Goal: Entertainment & Leisure: Browse casually

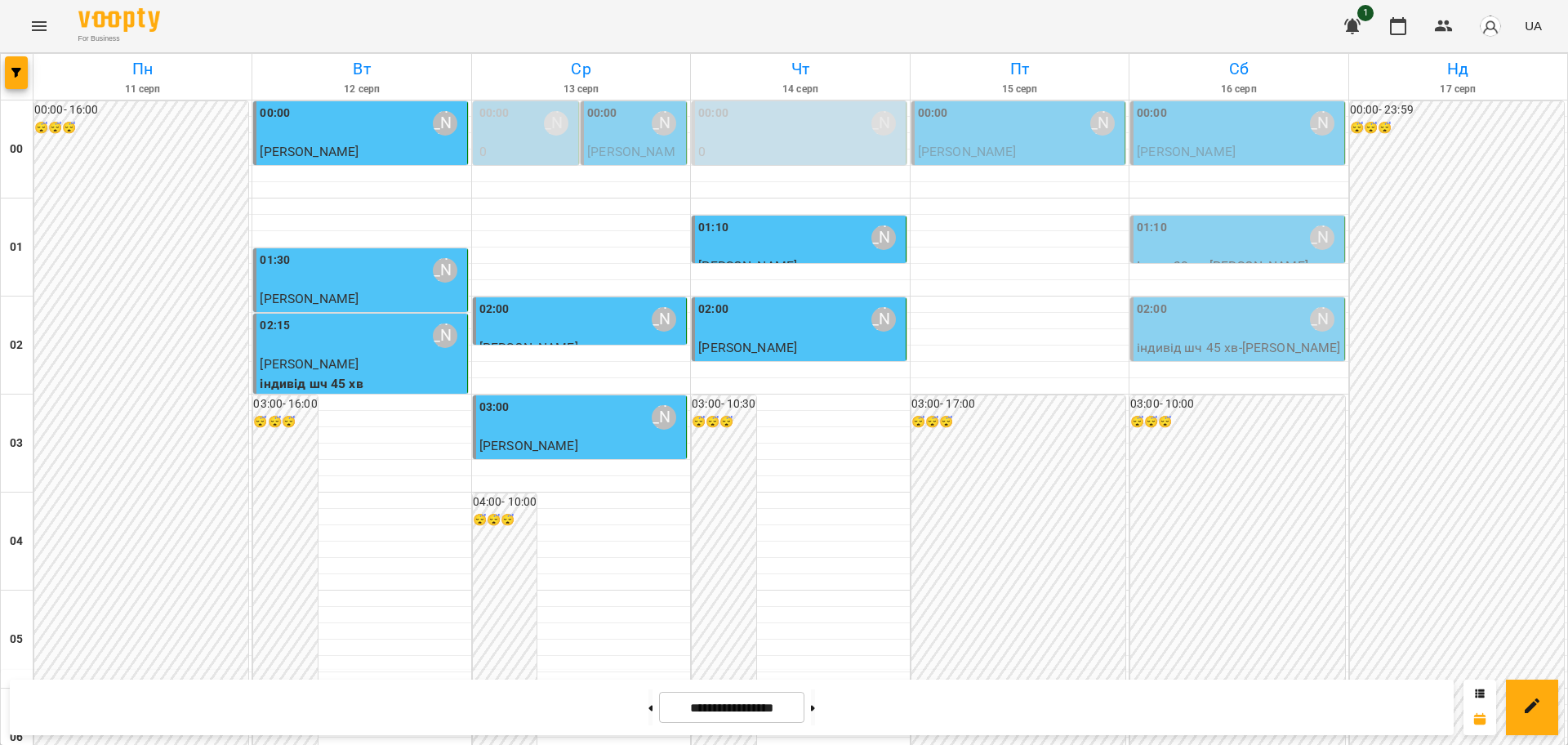
scroll to position [1781, 0]
click at [40, 33] on icon "Menu" at bounding box center [39, 26] width 20 height 20
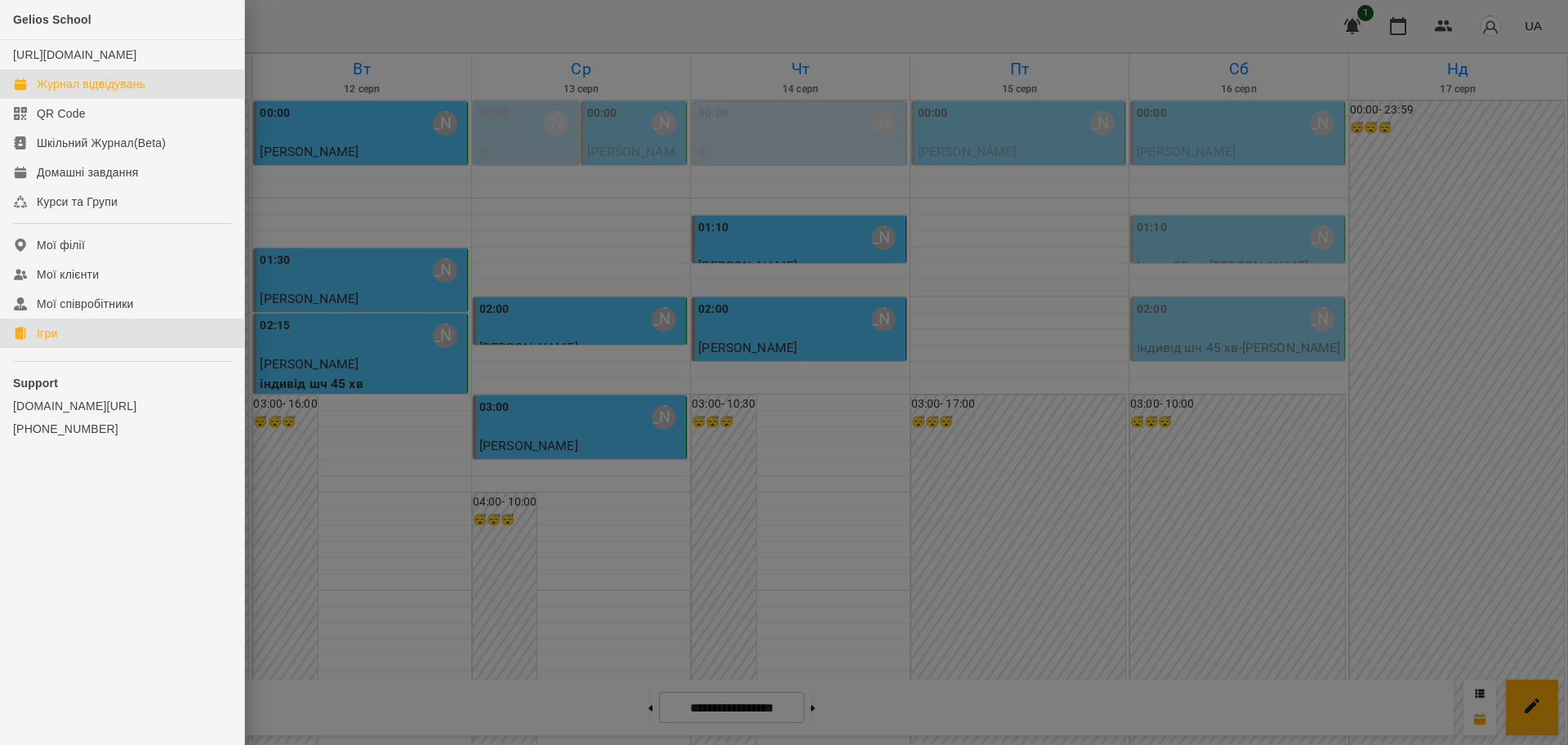
click at [70, 348] on link "Ігри" at bounding box center [122, 333] width 244 height 29
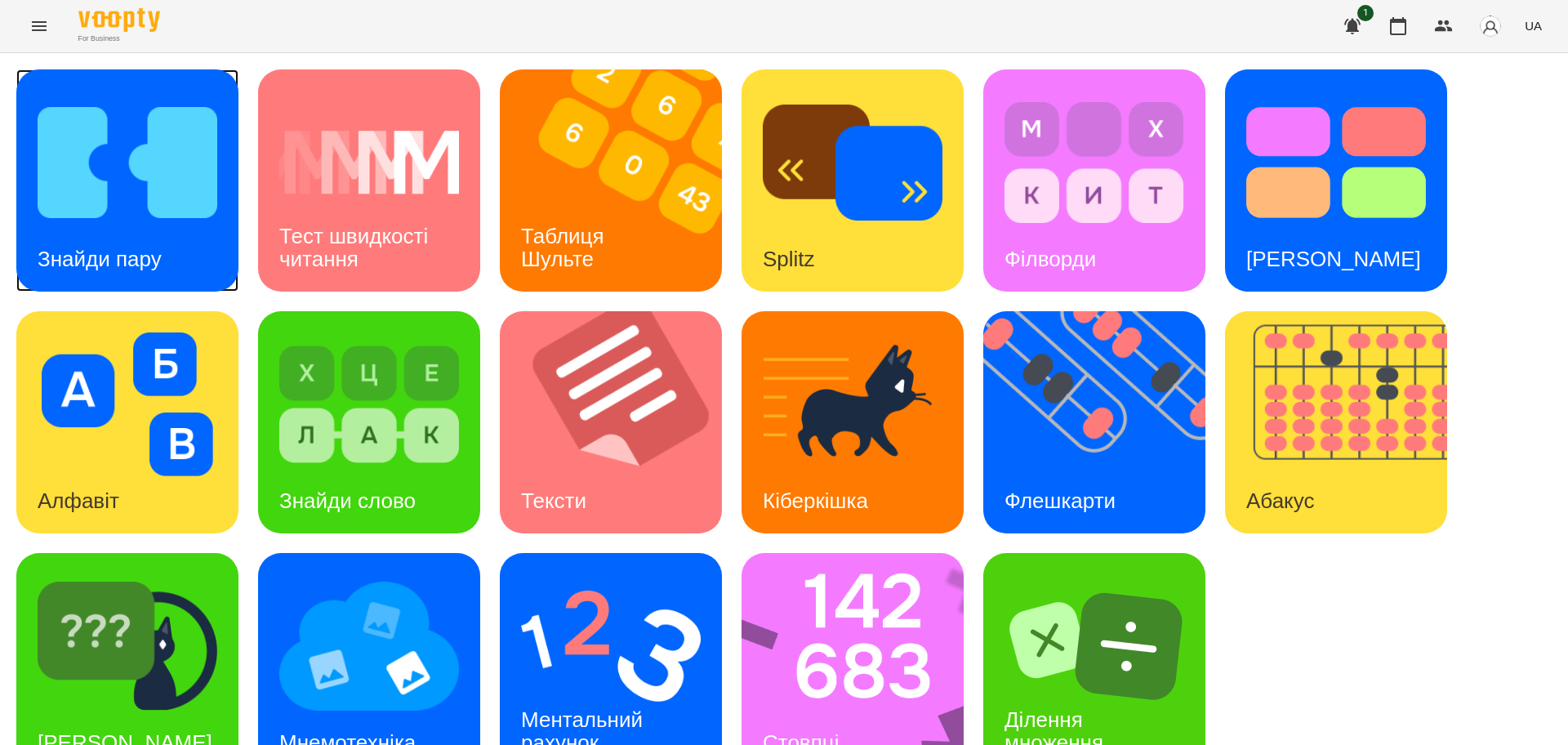
click at [132, 228] on div "Знайди пару" at bounding box center [99, 259] width 167 height 64
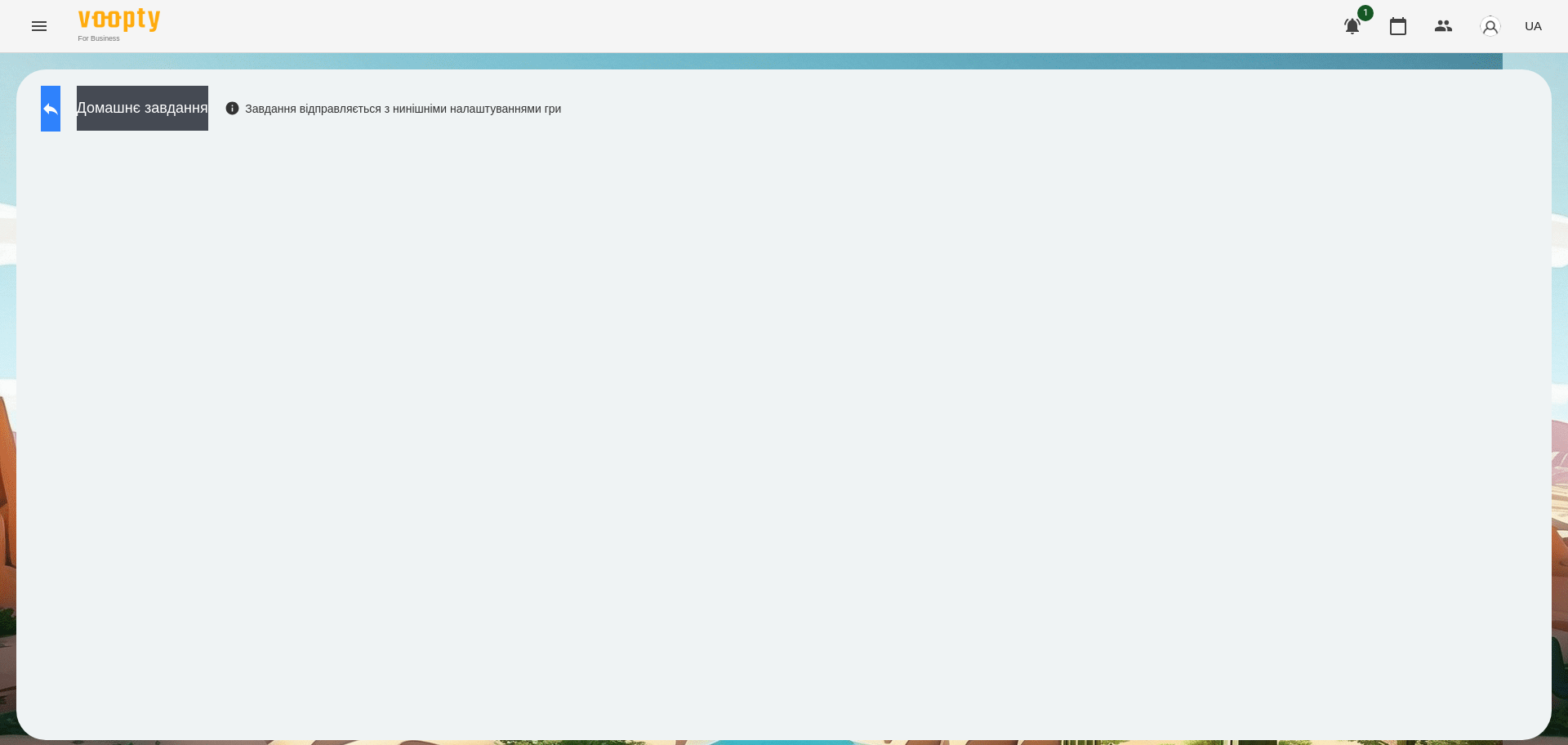
click at [61, 109] on icon at bounding box center [51, 108] width 20 height 20
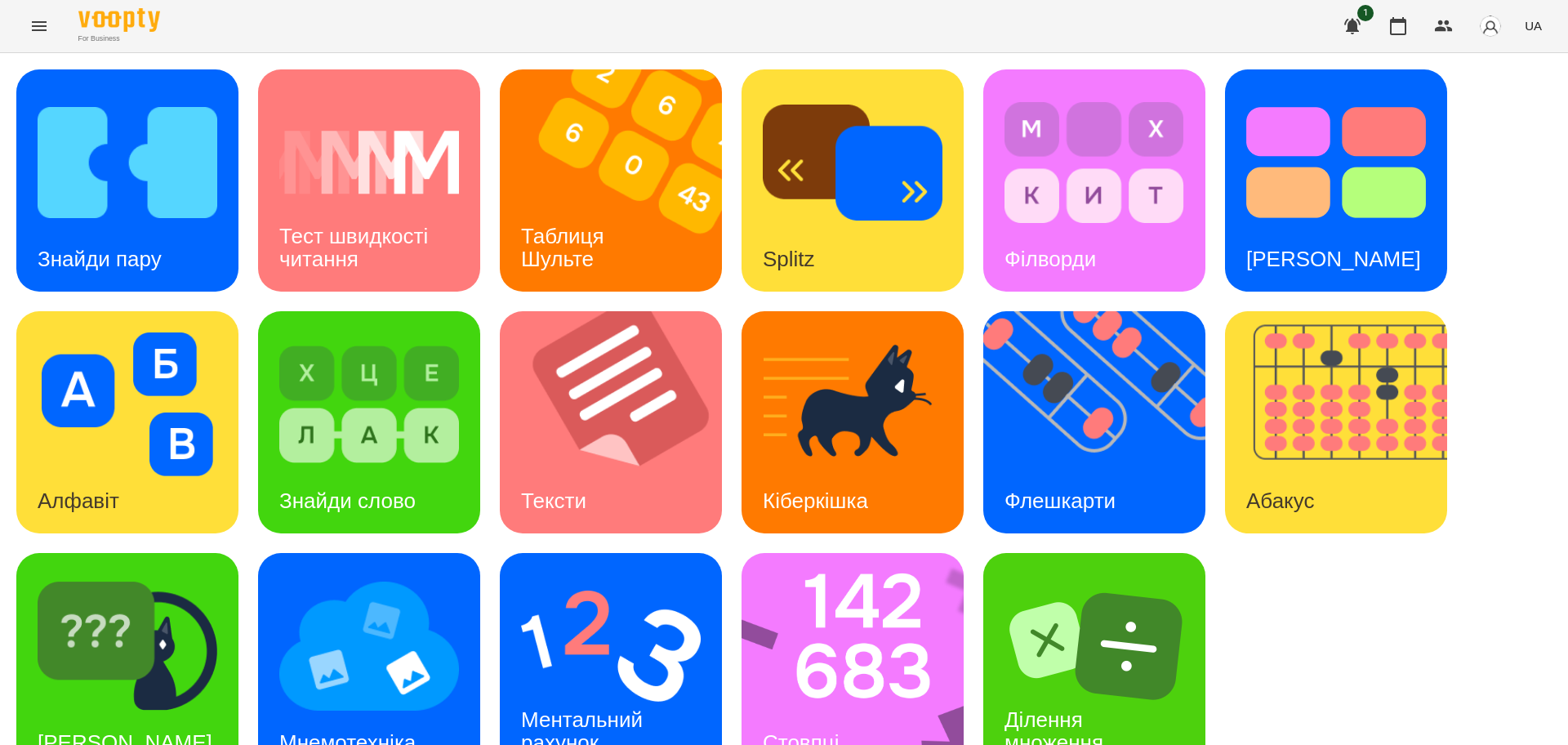
scroll to position [46, 0]
click at [612, 628] on img at bounding box center [611, 646] width 180 height 144
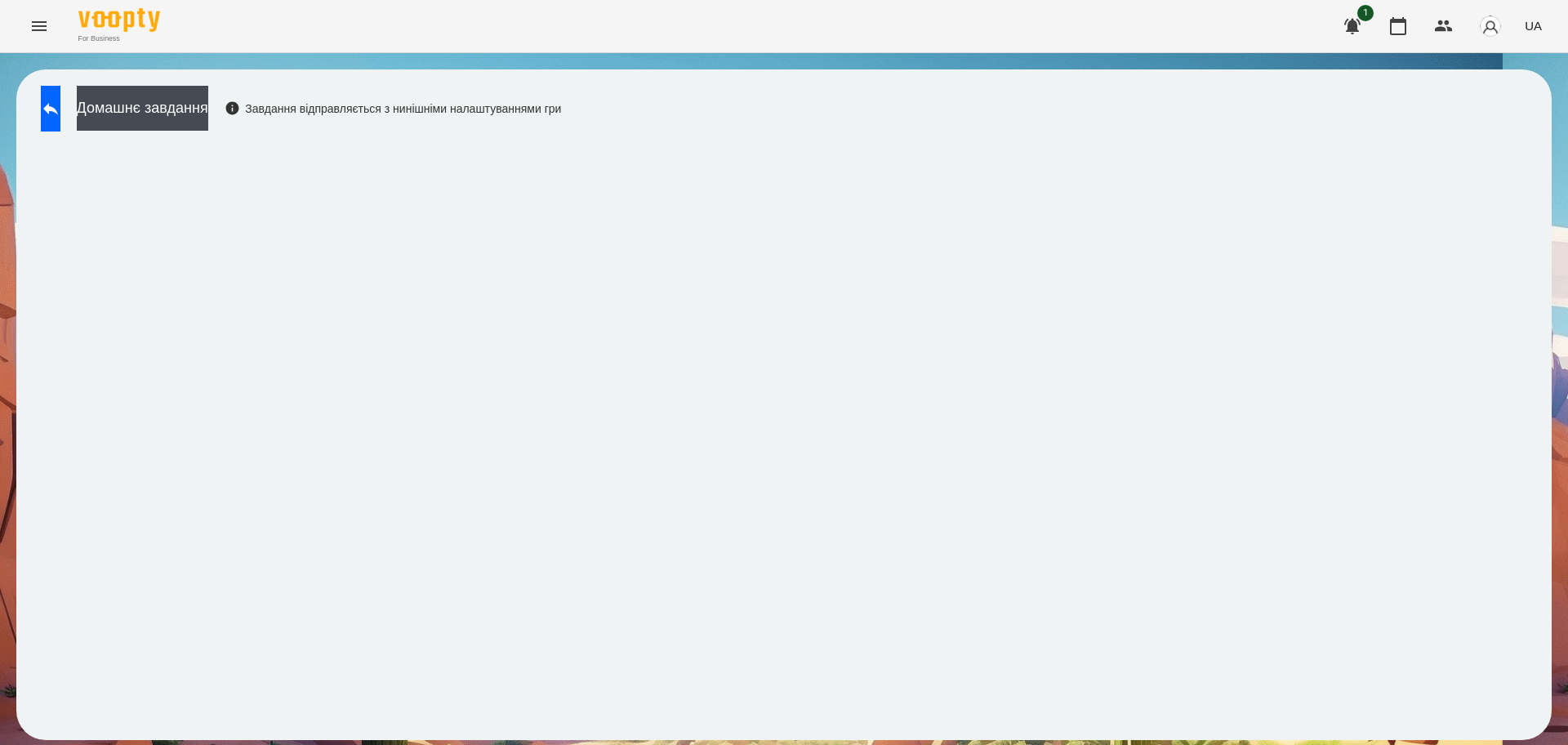
drag, startPoint x: 1407, startPoint y: 28, endPoint x: 1362, endPoint y: 46, distance: 48.5
click at [1406, 28] on icon "button" at bounding box center [1398, 26] width 16 height 18
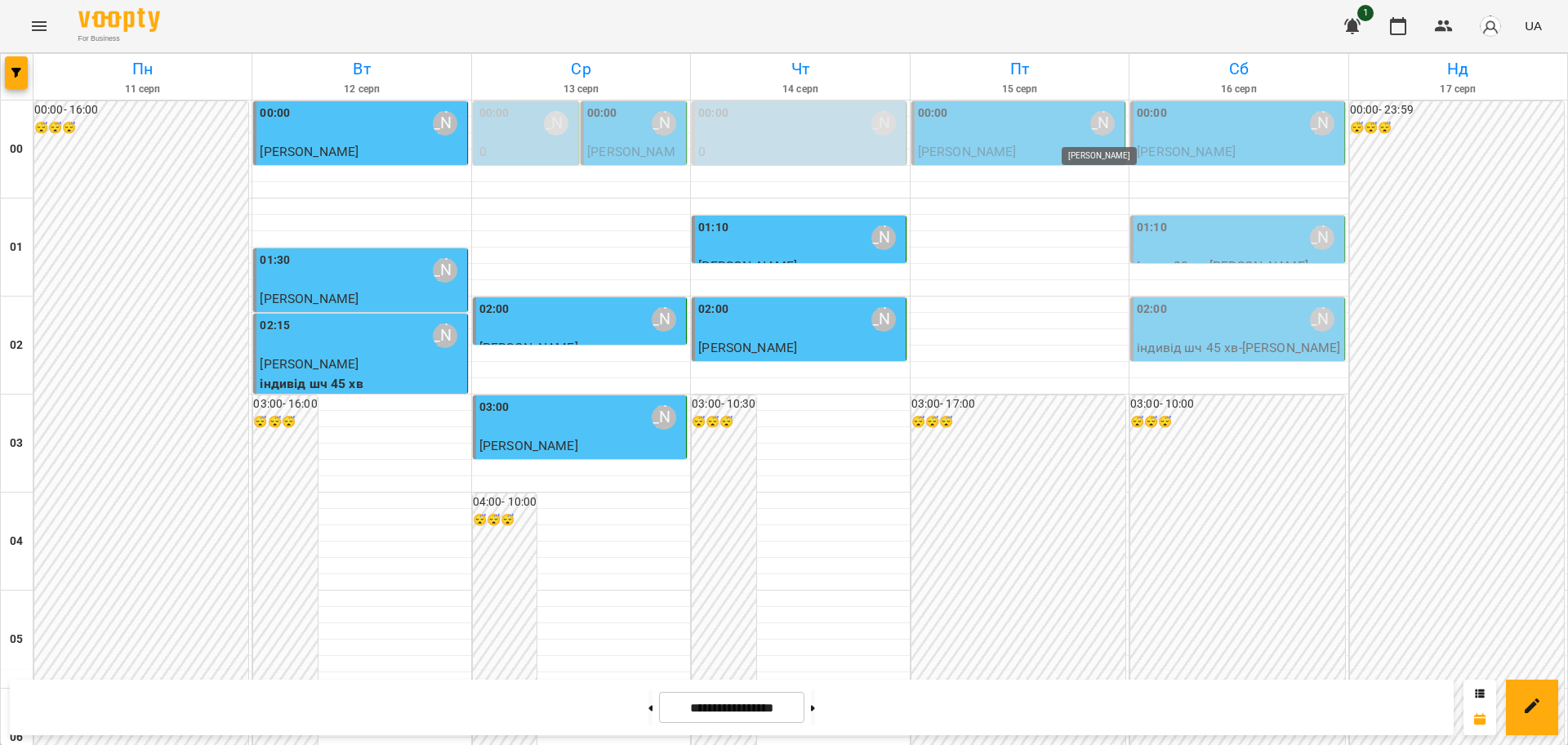
click at [1092, 123] on div "[PERSON_NAME]" at bounding box center [1102, 123] width 25 height 25
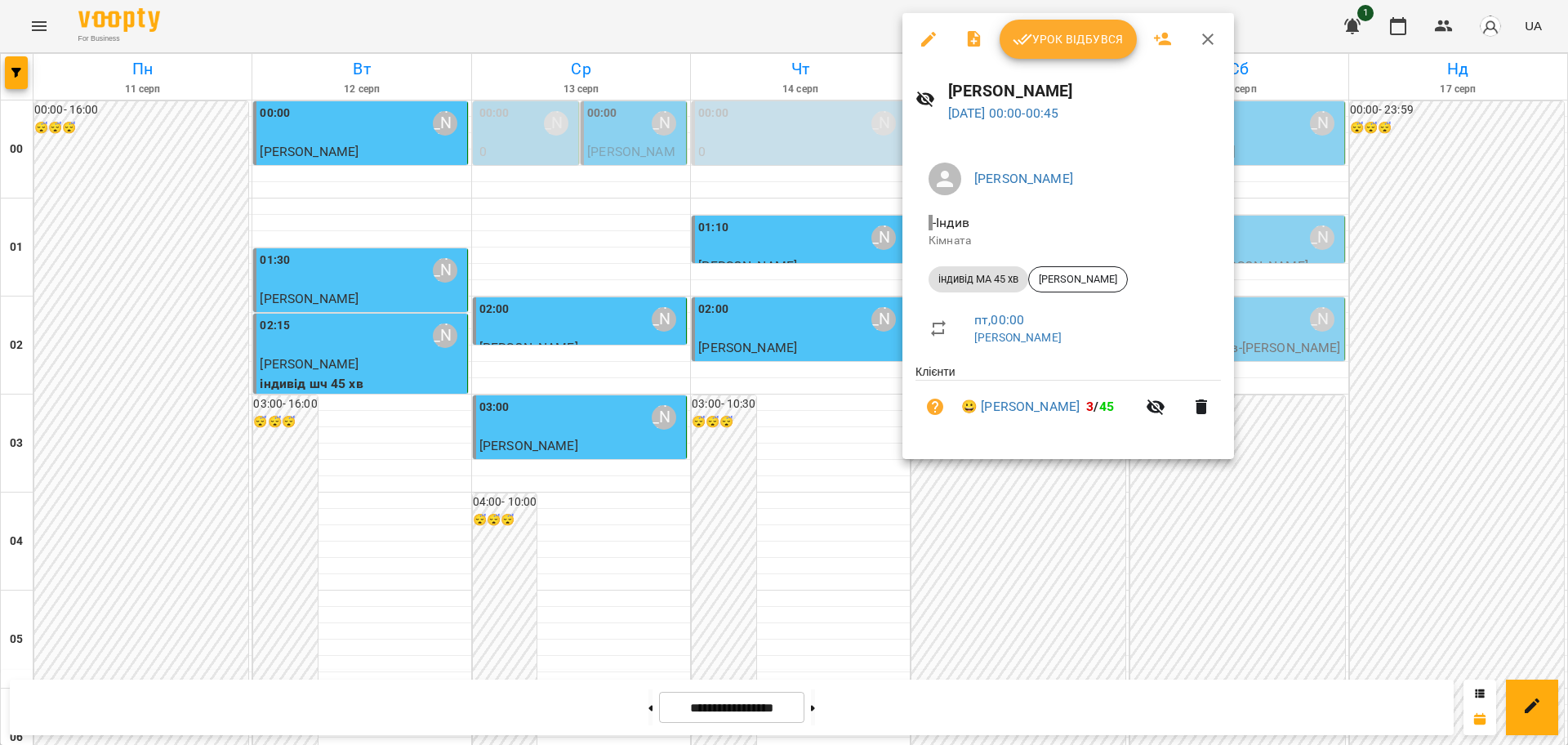
click at [1100, 27] on button "Урок відбувся" at bounding box center [1068, 39] width 137 height 39
